Goal: Information Seeking & Learning: Learn about a topic

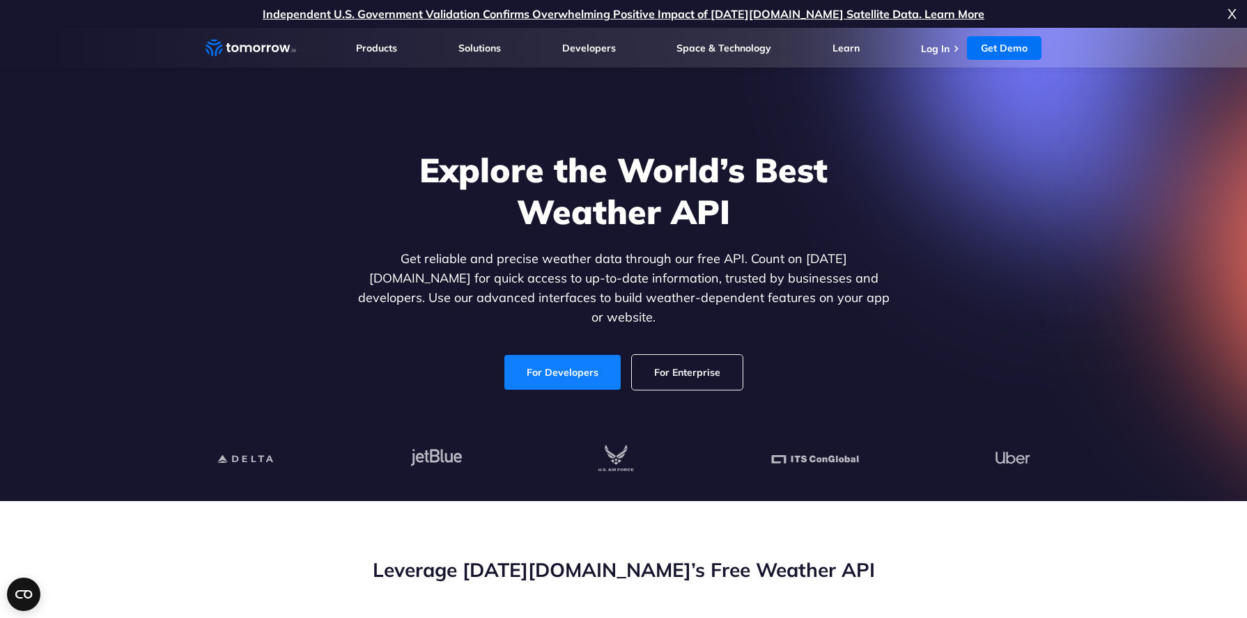
click at [559, 357] on link "For Developers" at bounding box center [562, 372] width 116 height 35
click at [572, 361] on link "For Developers" at bounding box center [562, 372] width 116 height 35
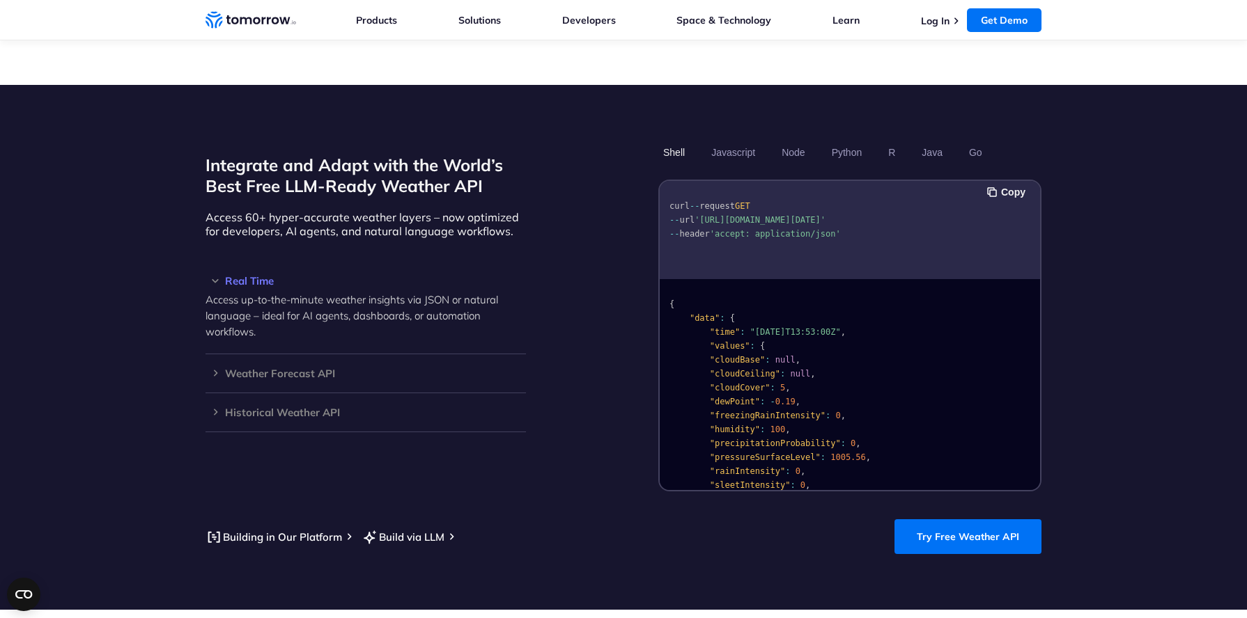
scroll to position [1118, 0]
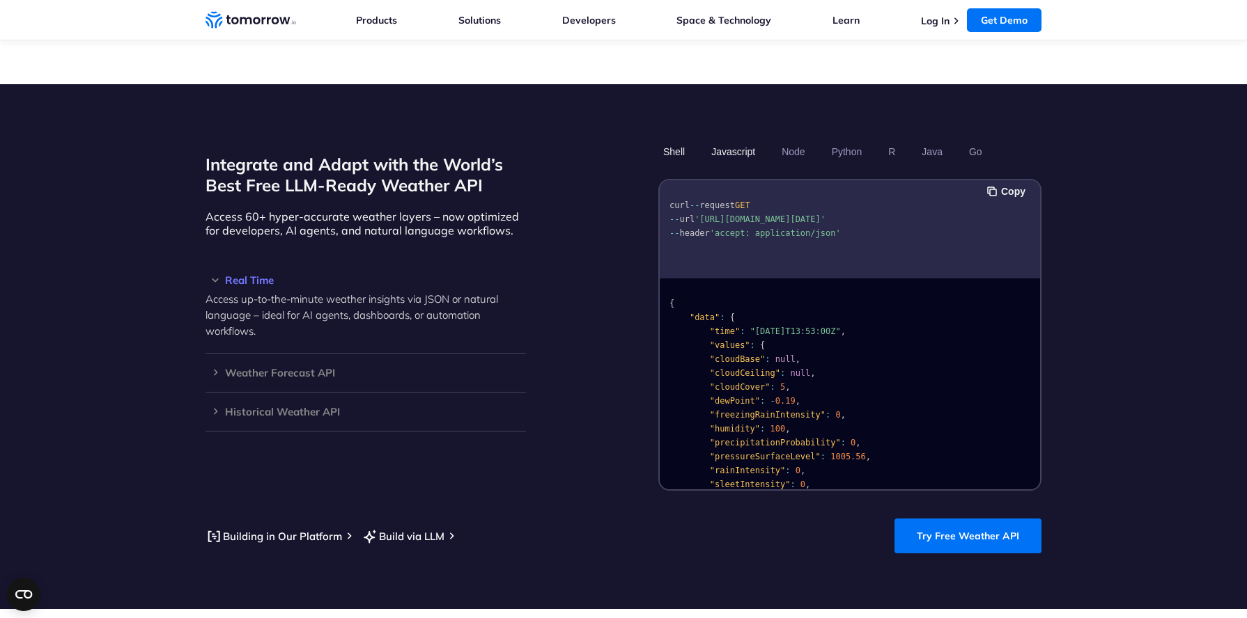
click at [728, 140] on button "Javascript" at bounding box center [733, 152] width 54 height 24
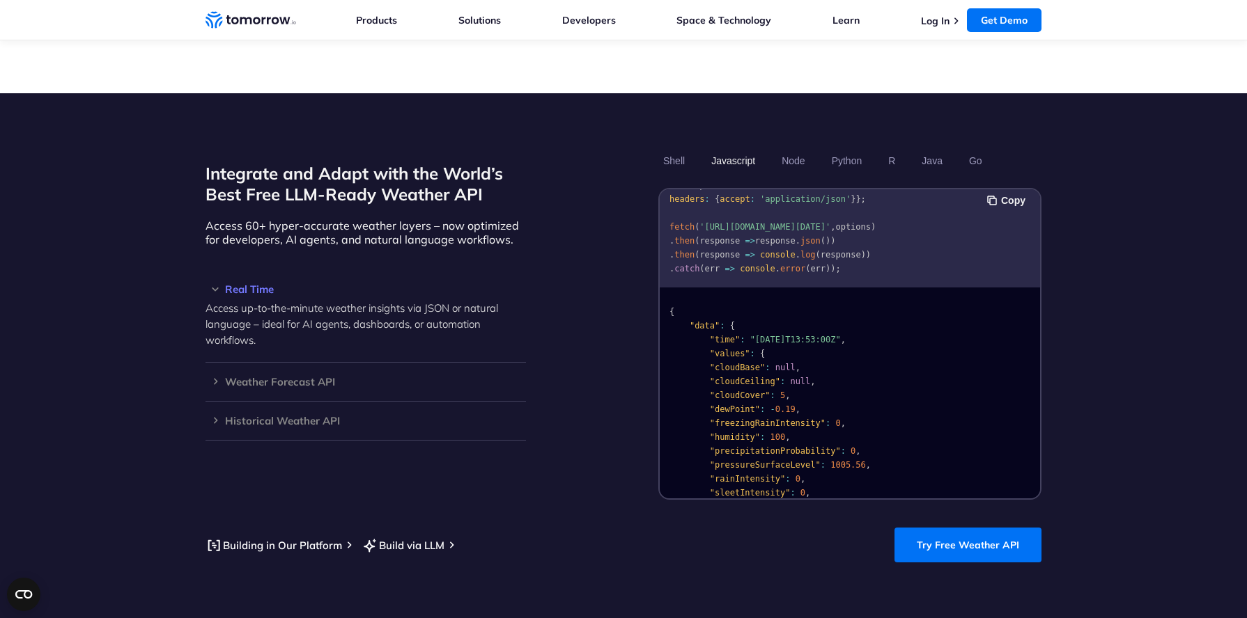
scroll to position [0, 0]
click at [1114, 245] on section "Integrate and Adapt with the World’s Best Free LLM-Ready Weather API Access 60+…" at bounding box center [623, 355] width 1247 height 525
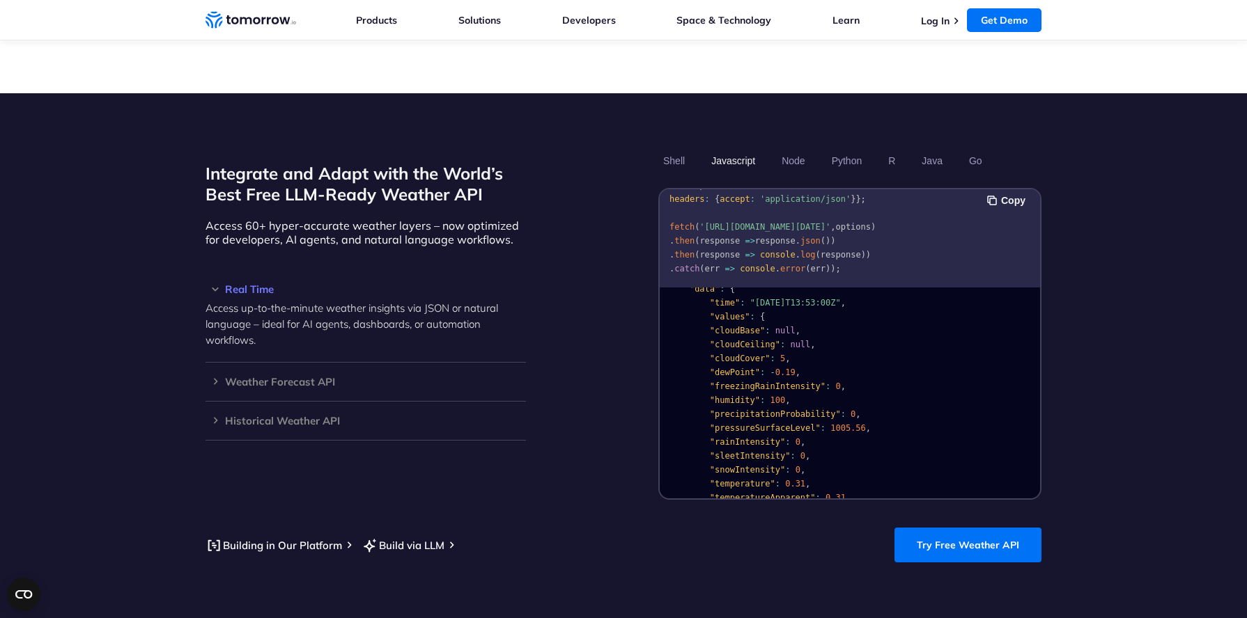
scroll to position [7, 0]
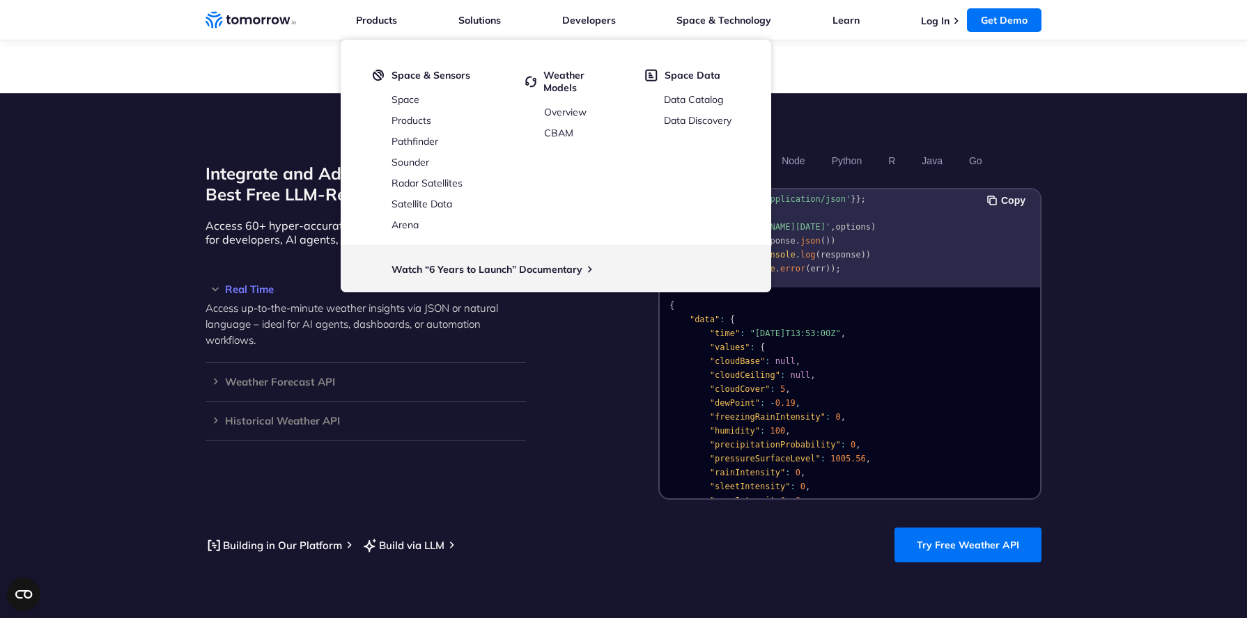
click at [562, 387] on div "Integrate and Adapt with the World’s Best Free LLM-Ready Weather API Access 60+…" at bounding box center [623, 324] width 836 height 351
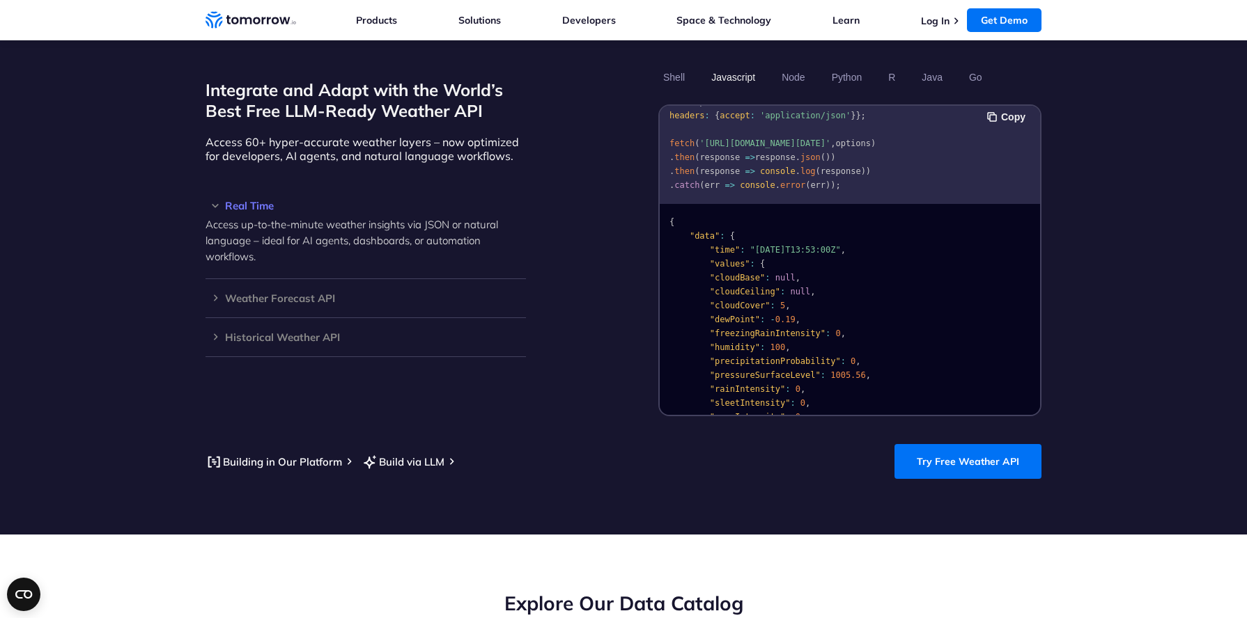
scroll to position [1194, 0]
